Goal: Information Seeking & Learning: Compare options

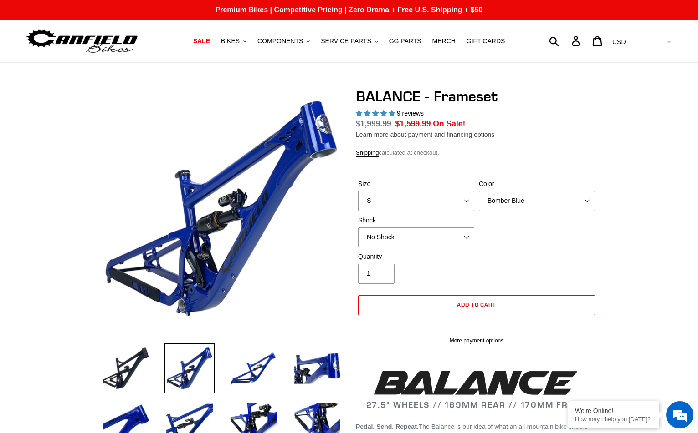
select select "highest-rating"
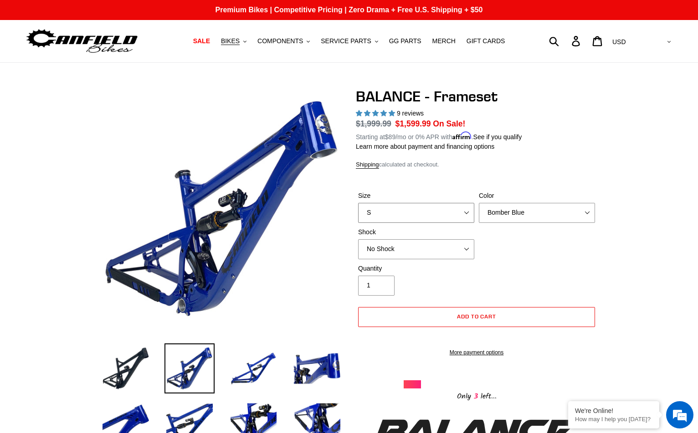
select select "M"
select select "EXT Storia V3-S"
drag, startPoint x: 494, startPoint y: 224, endPoint x: 506, endPoint y: 218, distance: 13.8
click at [497, 222] on div "Size S M L XL Color Bomber Blue Goat's Blood Stealth Black Shock No Shock" at bounding box center [476, 227] width 241 height 73
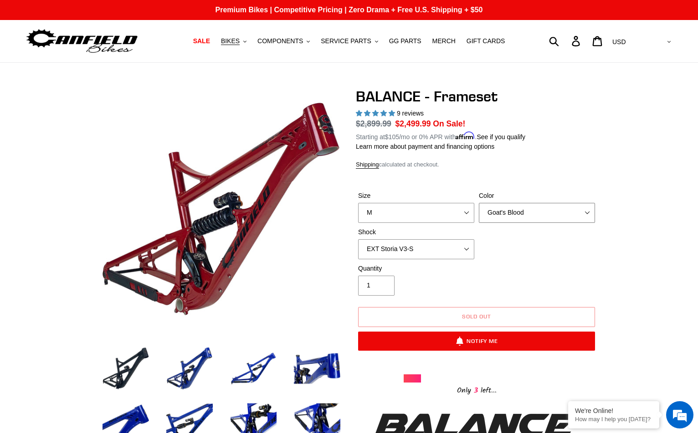
select select "Stealth Black"
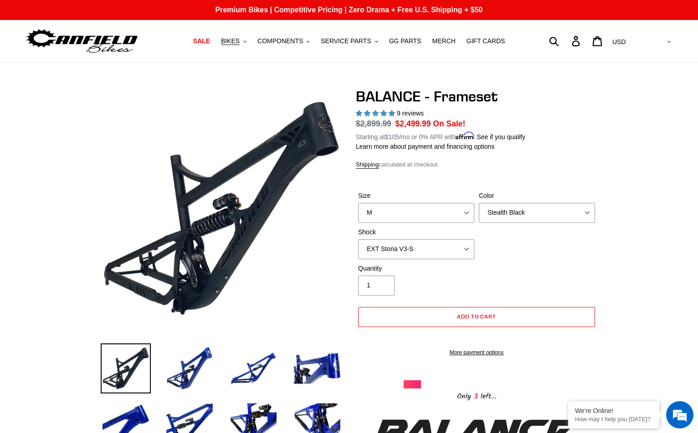
click at [588, 264] on div "Quantity 1" at bounding box center [476, 282] width 241 height 36
click at [244, 41] on button "BIKES .cls-1{fill:#231f20}" at bounding box center [233, 41] width 35 height 12
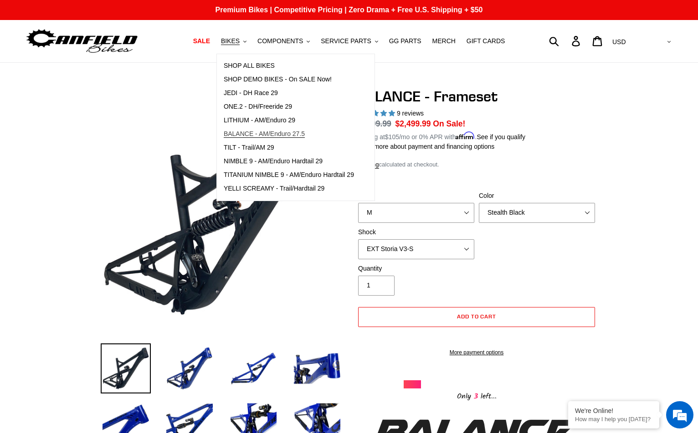
click at [278, 134] on span "BALANCE - AM/Enduro 27.5" at bounding box center [264, 134] width 81 height 8
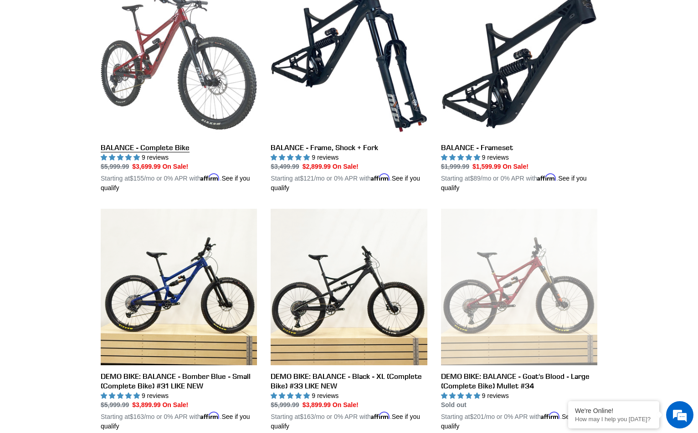
scroll to position [201, 0]
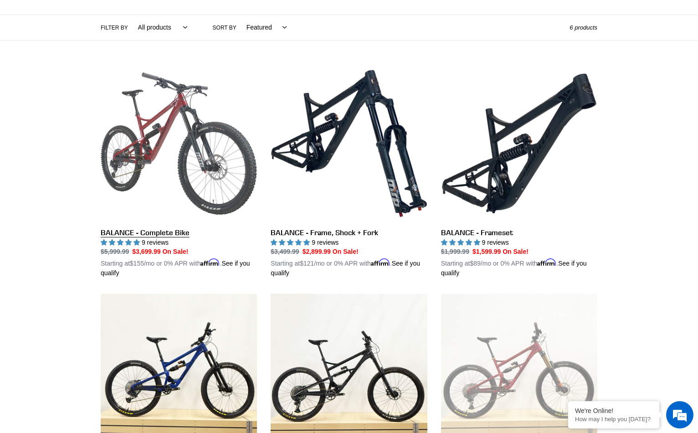
click at [169, 119] on link "BALANCE - Complete Bike" at bounding box center [179, 172] width 156 height 213
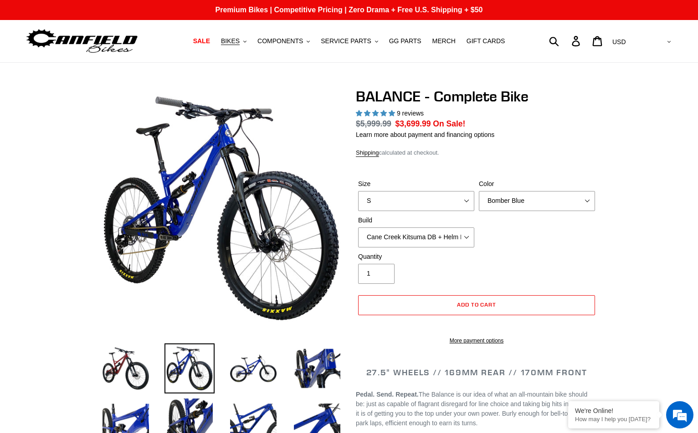
select select "highest-rating"
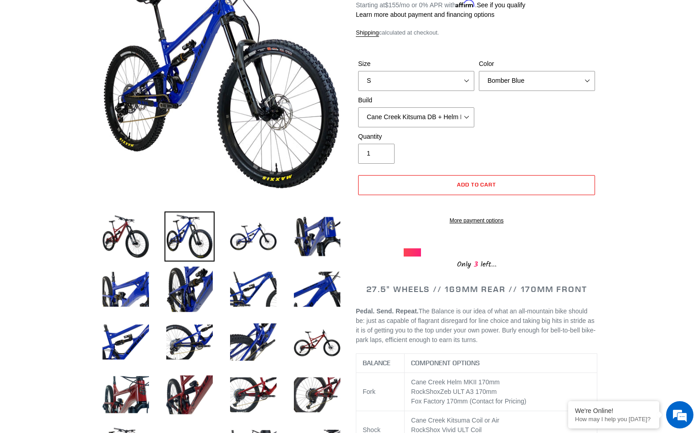
scroll to position [66, 0]
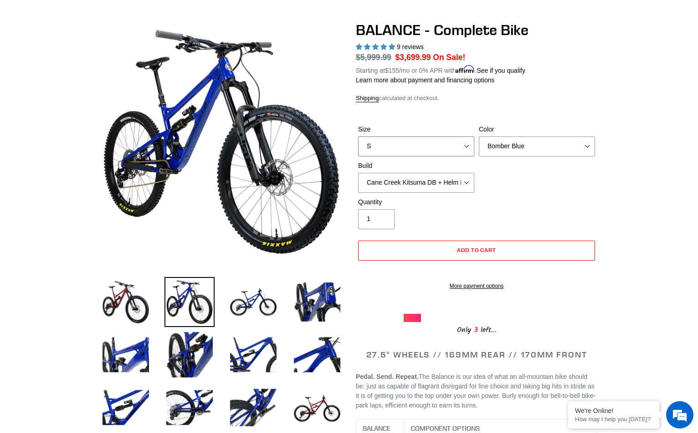
select select "M"
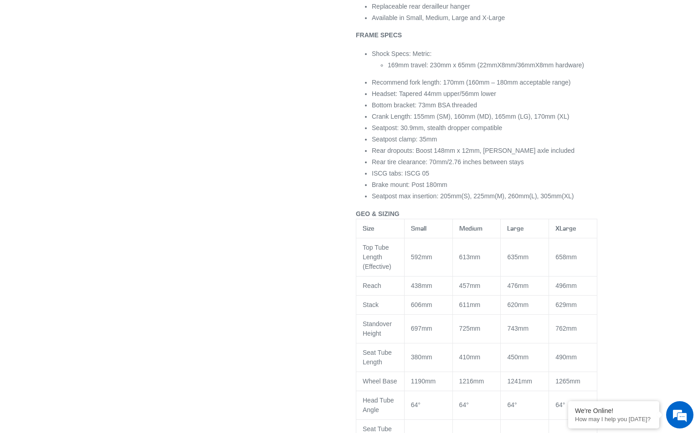
scroll to position [1074, 0]
